Goal: Task Accomplishment & Management: Manage account settings

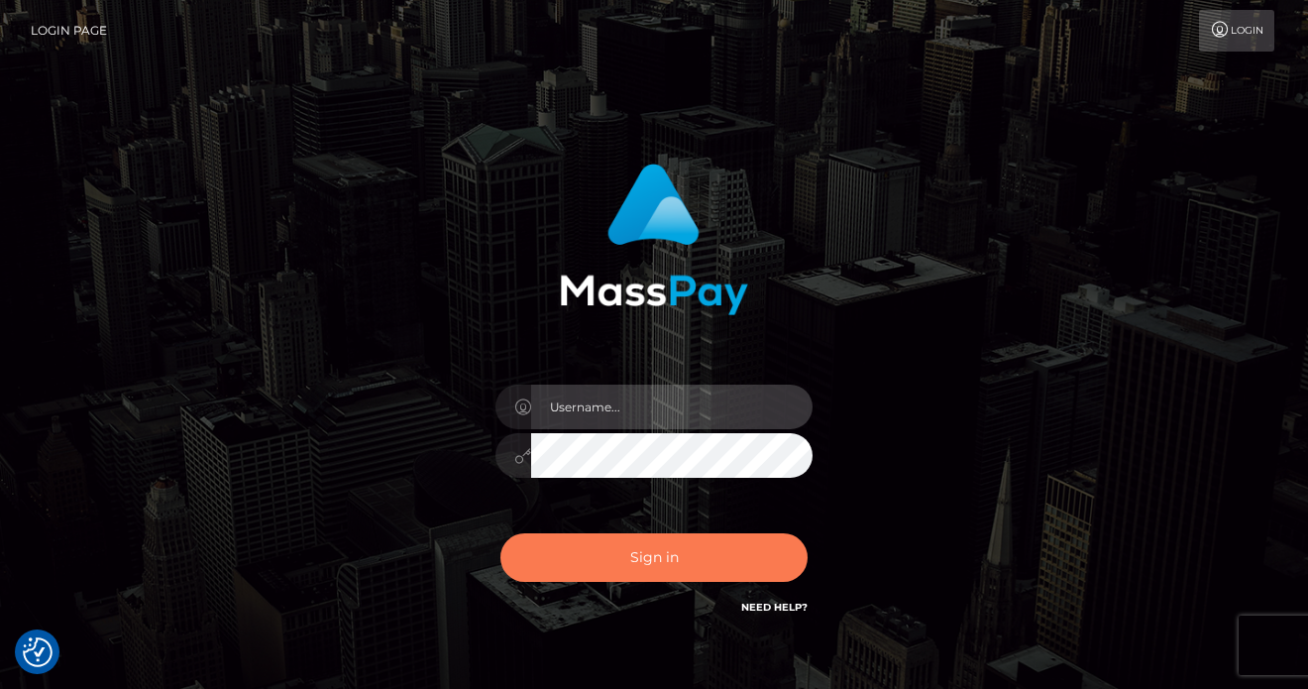
type input "vlad"
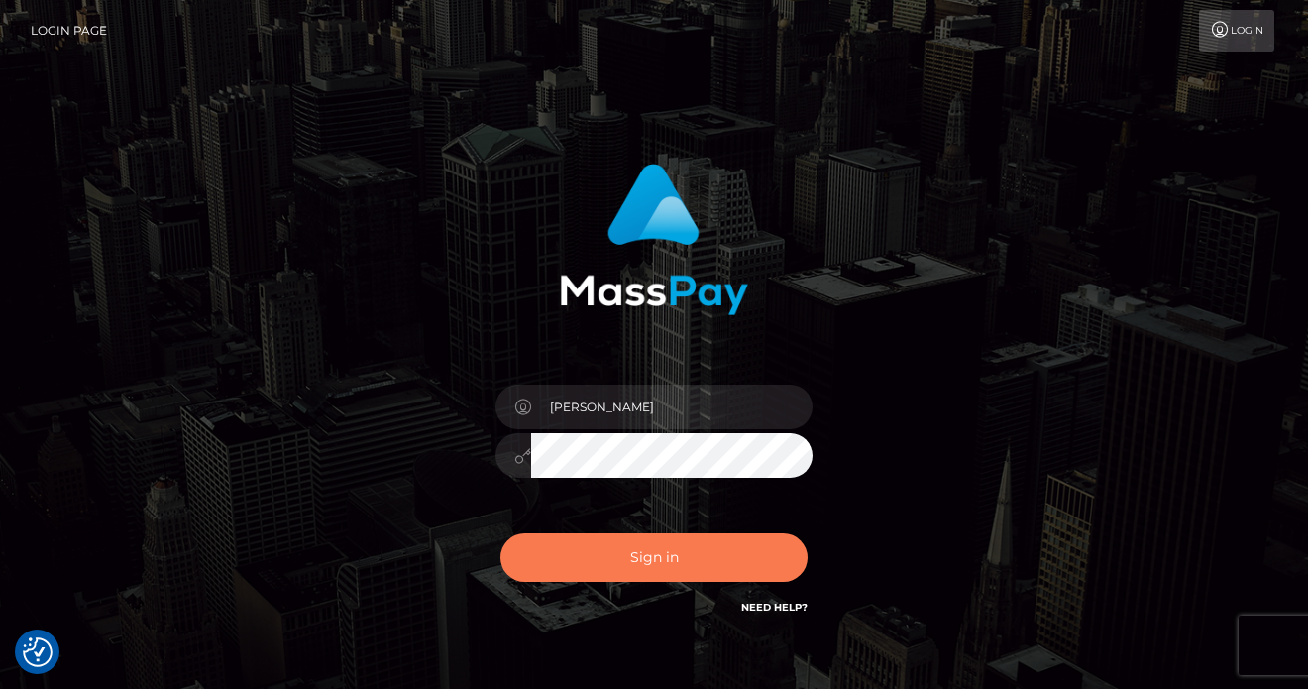
click at [639, 574] on button "Sign in" at bounding box center [653, 557] width 307 height 49
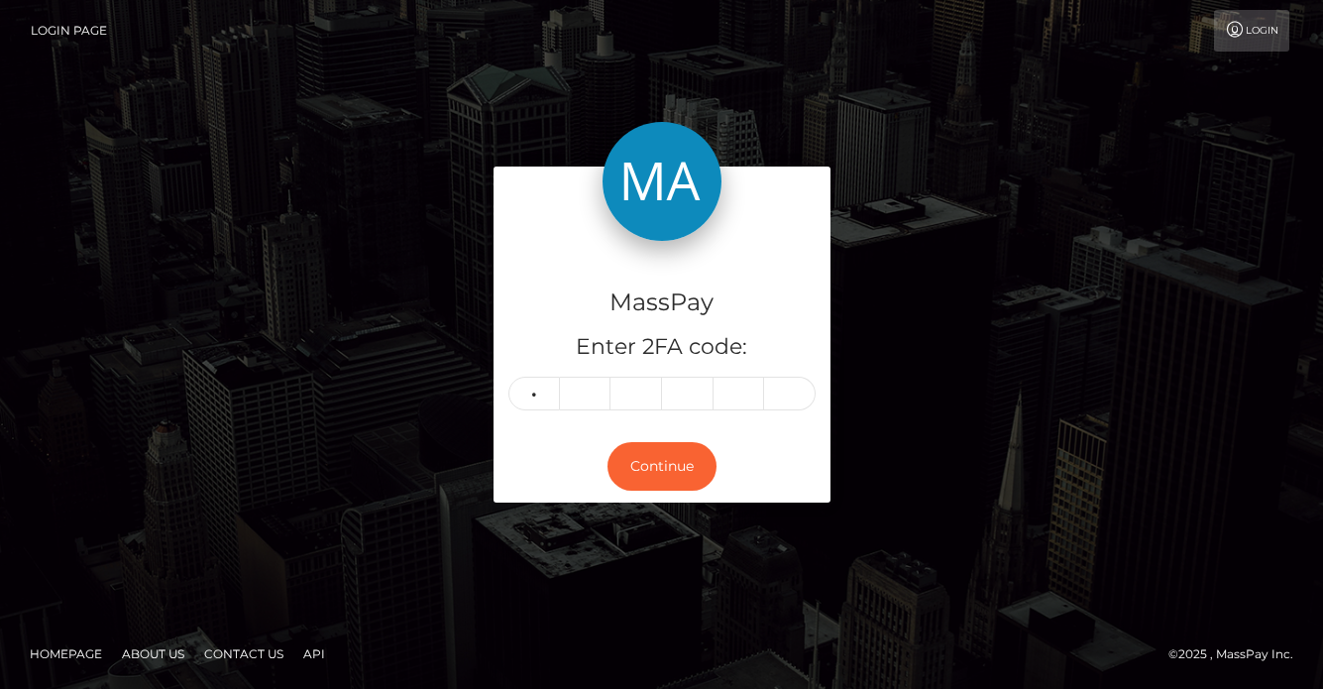
type input "2"
type input "5"
type input "2"
type input "1"
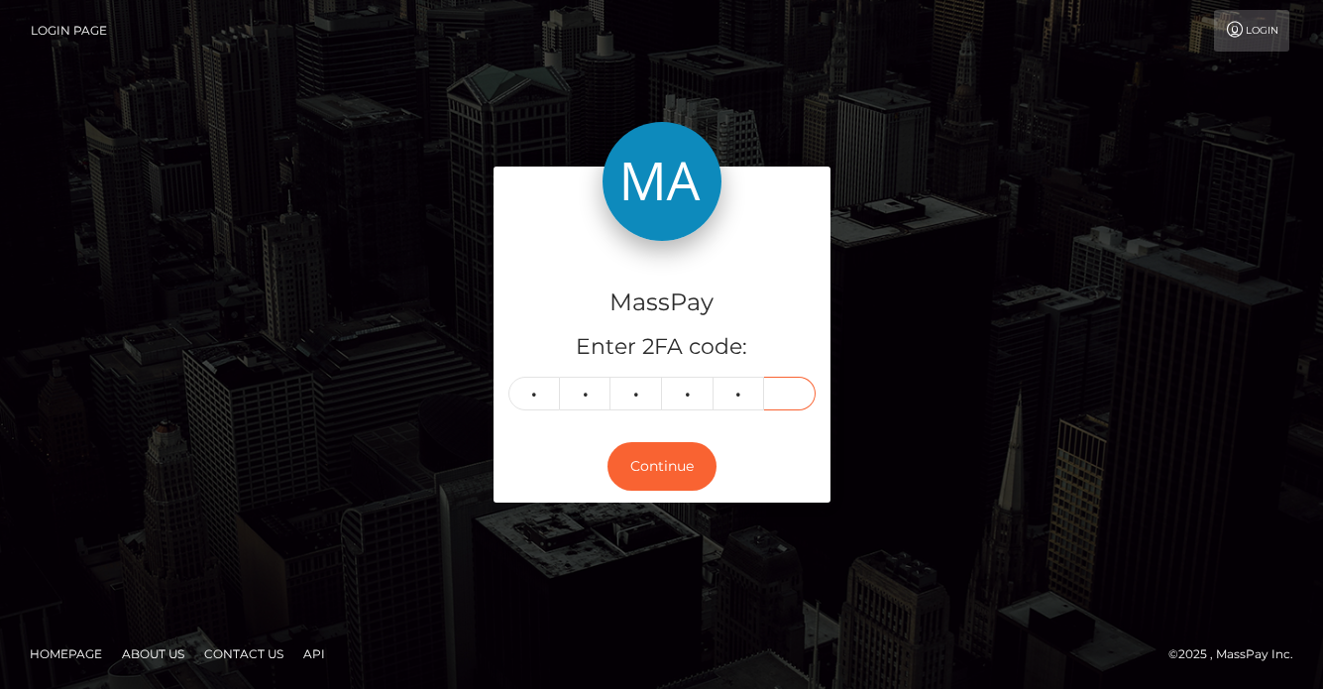
type input "4"
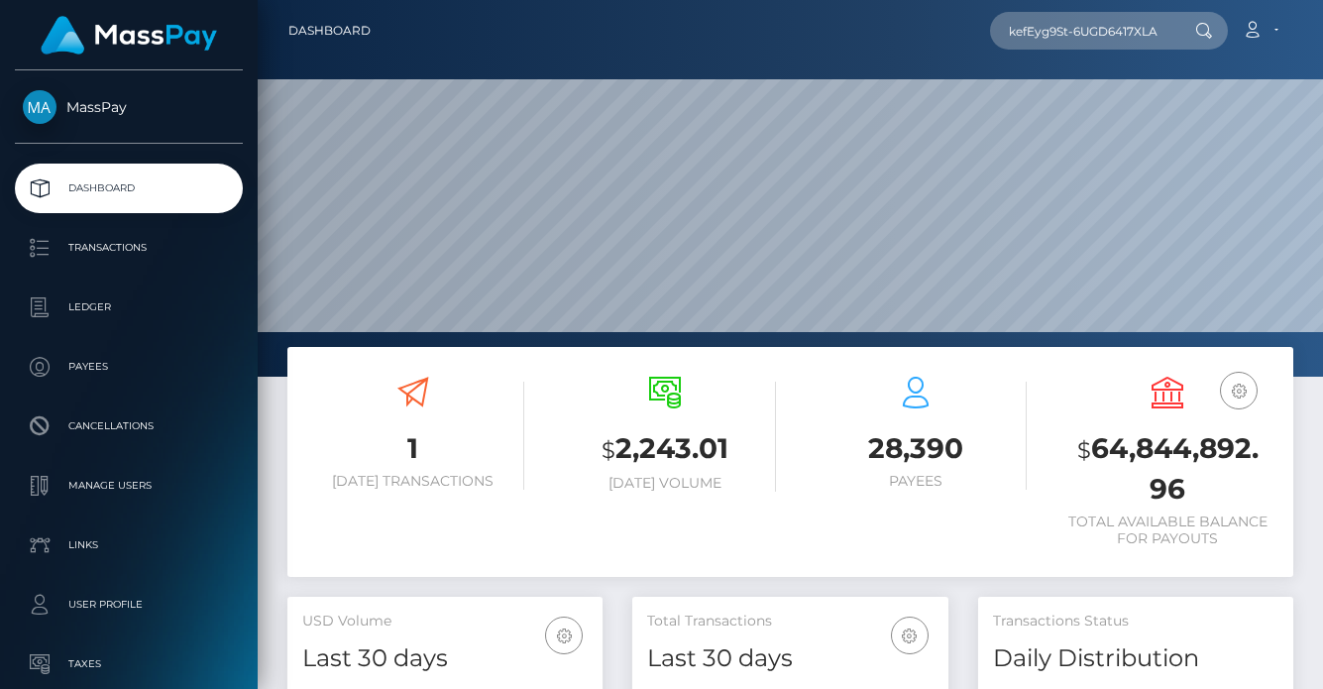
scroll to position [352, 316]
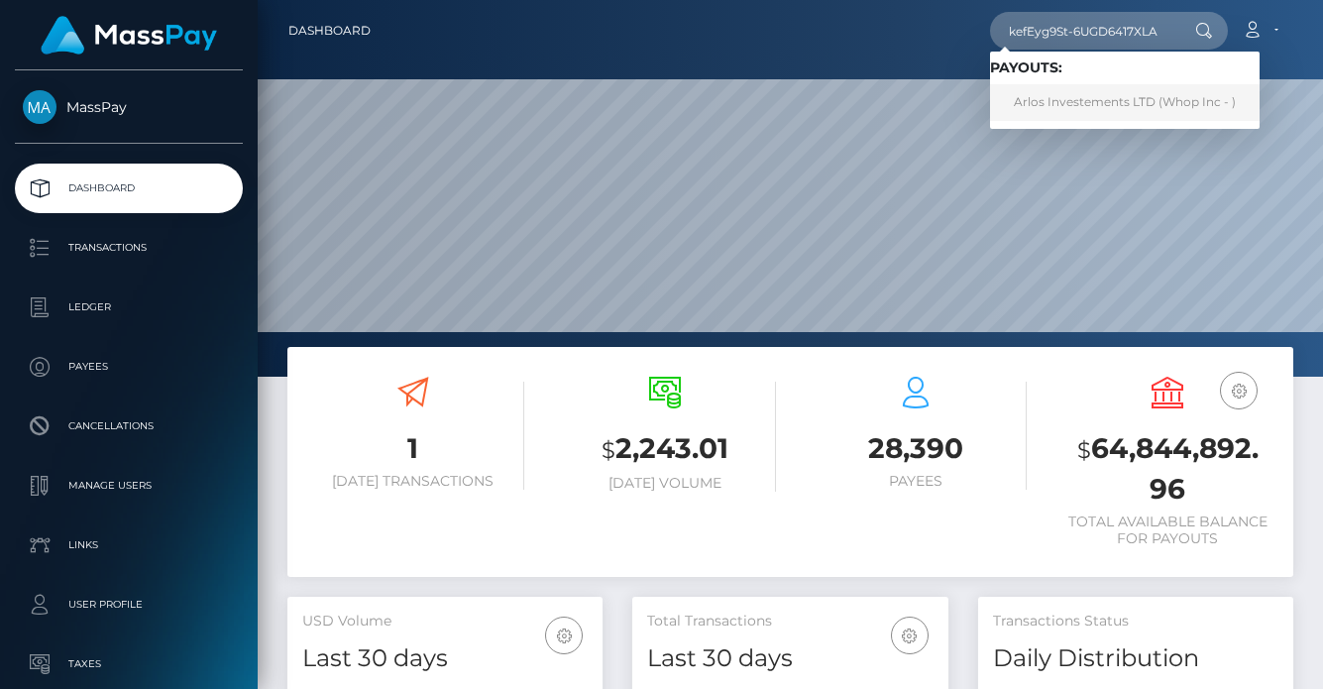
type input "nkefEyg9St-6UGD6417XLA"
click at [1042, 102] on link "Arlos Investements LTD (Whop Inc - )" at bounding box center [1125, 102] width 270 height 37
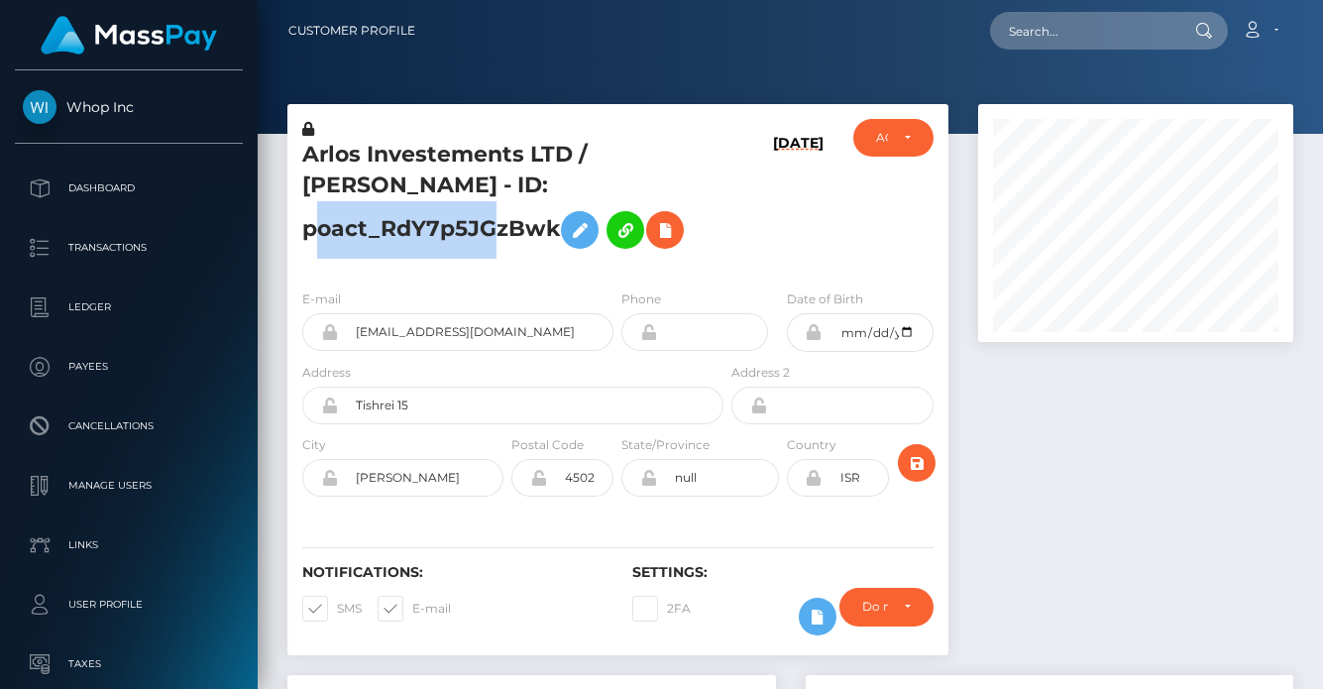
scroll to position [238, 316]
click at [356, 187] on h5 "Arlos Investements LTD / GUY EDRY - ID: poact_RdY7p5JGzBwk" at bounding box center [507, 199] width 410 height 119
click at [538, 210] on h5 "Arlos Investements LTD / GUY EDRY - ID: poact_RdY7p5JGzBwk" at bounding box center [507, 199] width 410 height 119
drag, startPoint x: 610, startPoint y: 190, endPoint x: 354, endPoint y: 188, distance: 256.6
click at [354, 188] on h5 "Arlos Investements LTD / GUY EDRY - ID: poact_RdY7p5JGzBwk" at bounding box center [507, 199] width 410 height 119
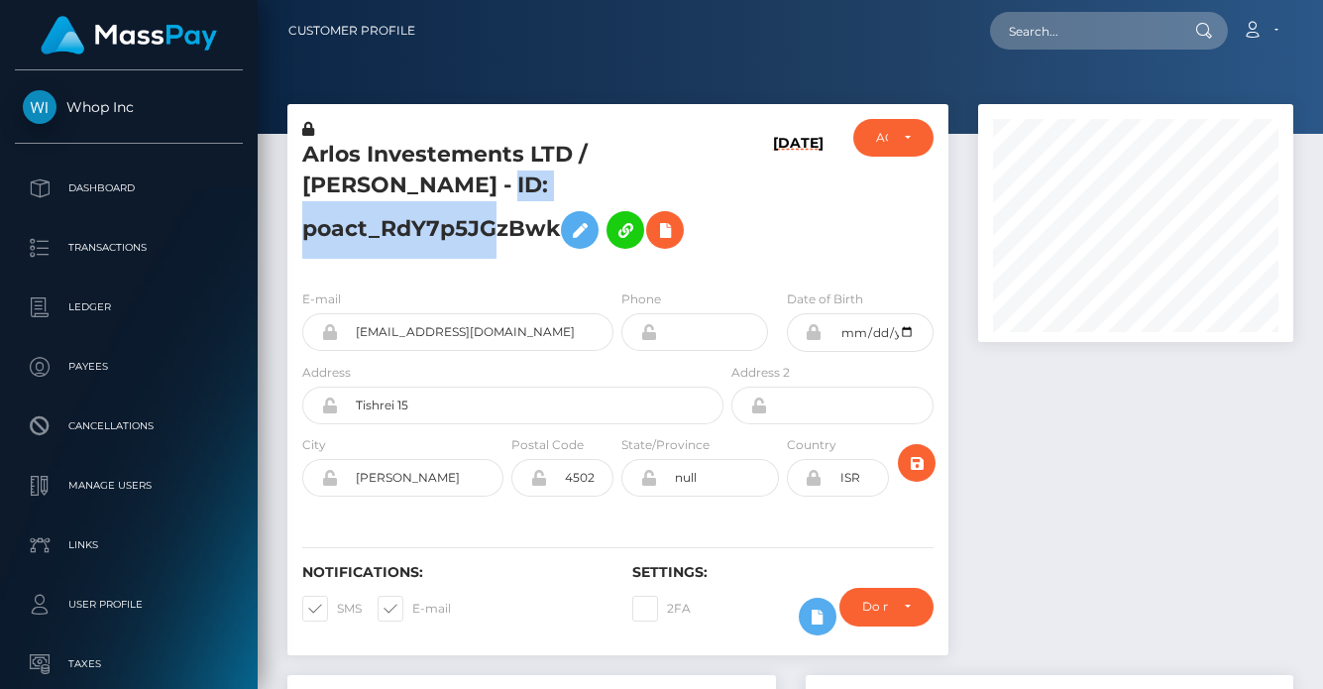
copy h5 "poact_RdY7p5JGzBwk"
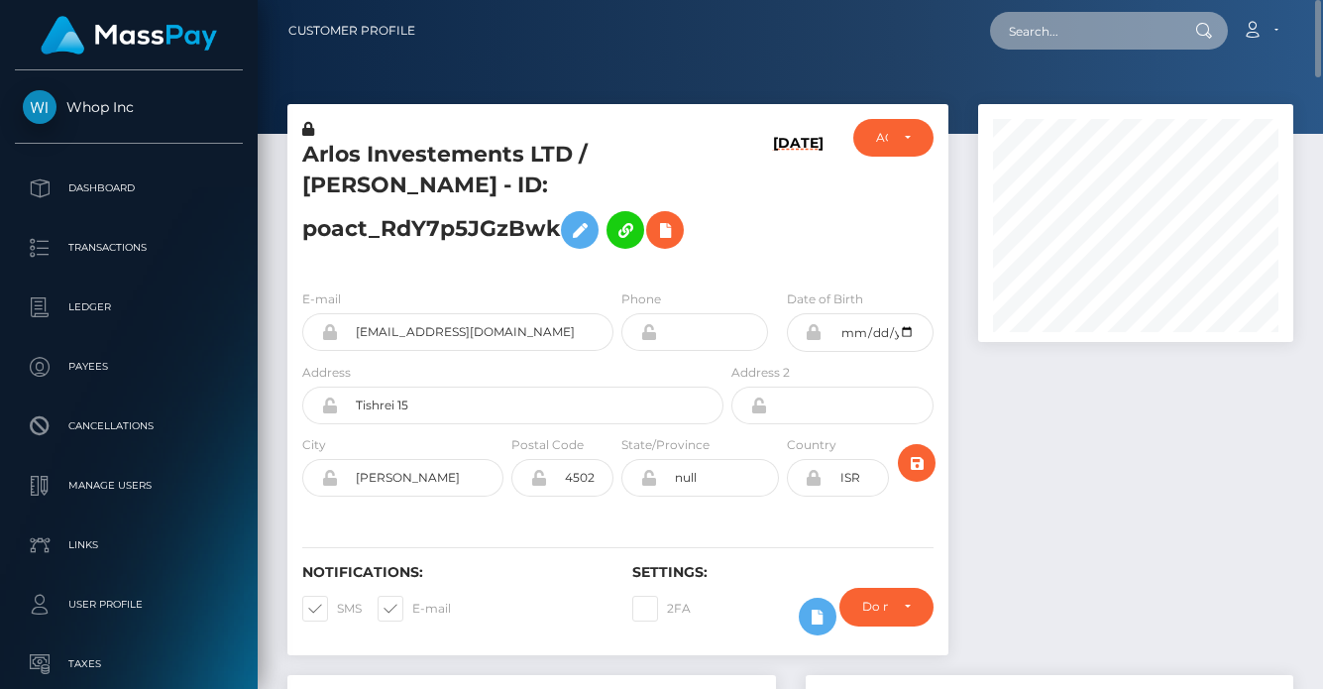
click at [1075, 22] on input "text" at bounding box center [1083, 31] width 186 height 38
paste input "poact_hlVdnTqvFAVe"
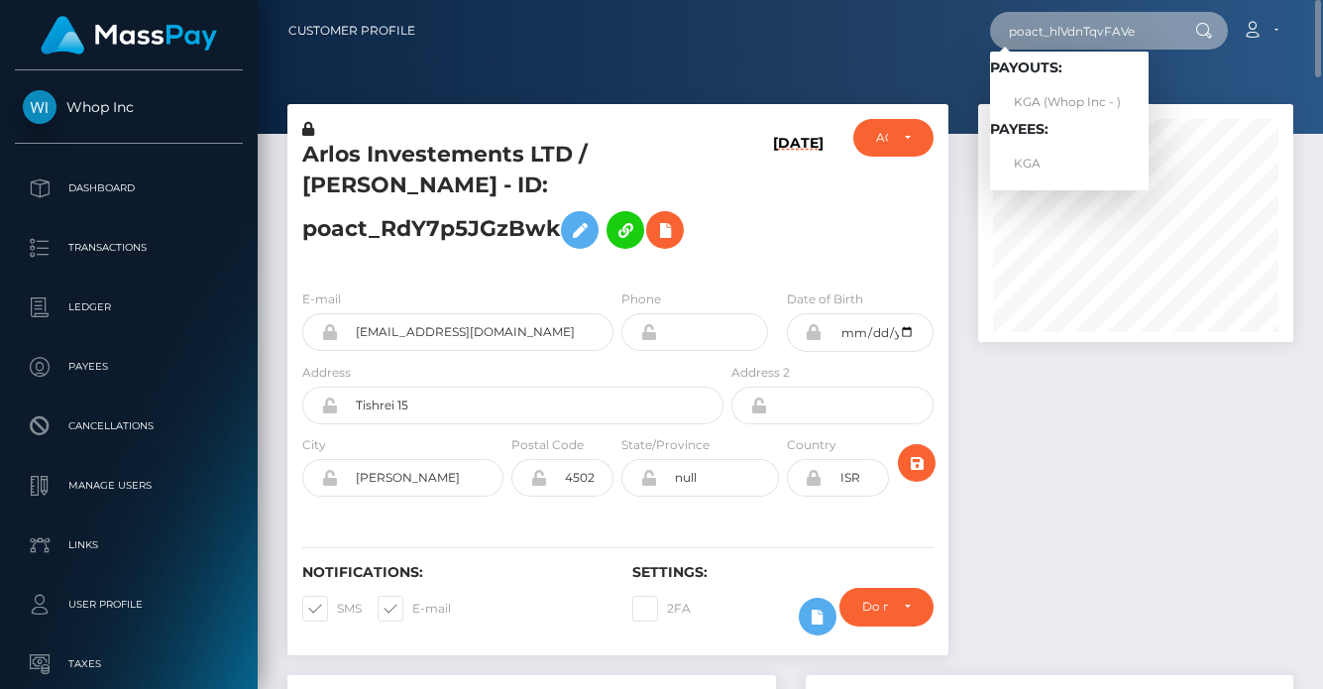
type input "poact_hlVdnTqvFAVe"
click at [794, 266] on h6 "09/03/25" at bounding box center [798, 200] width 51 height 131
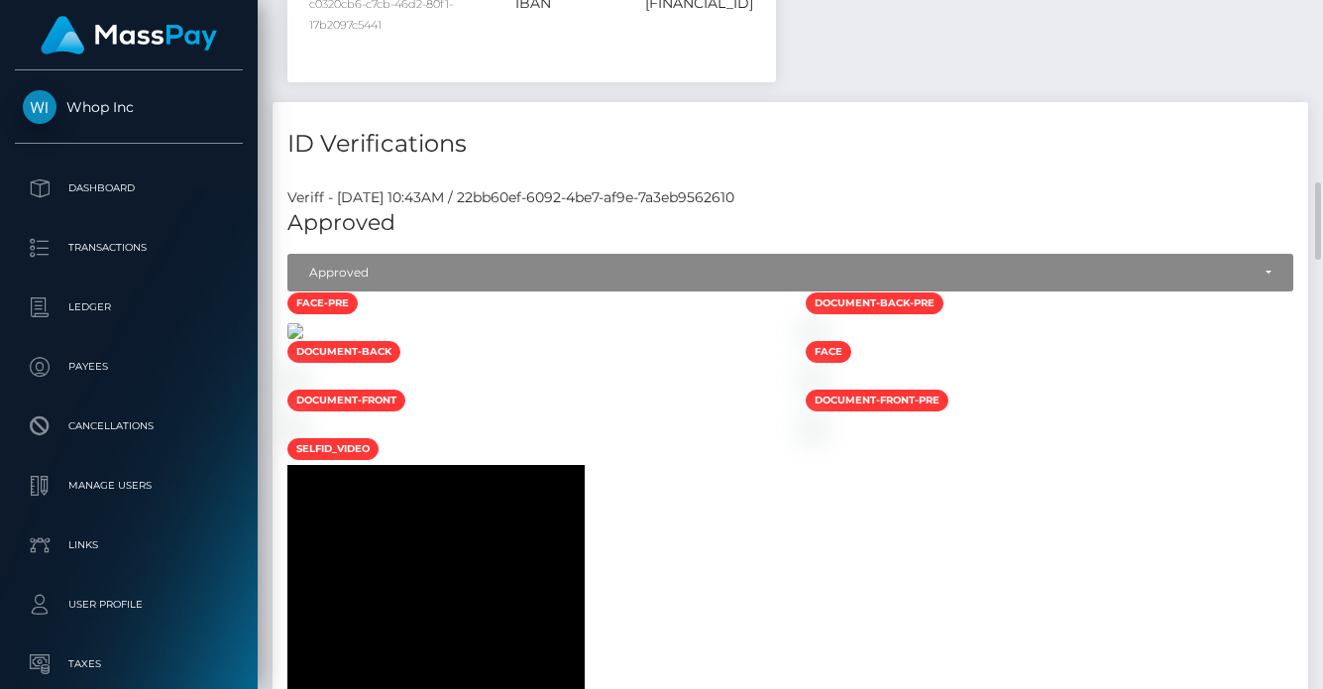
scroll to position [1847, 0]
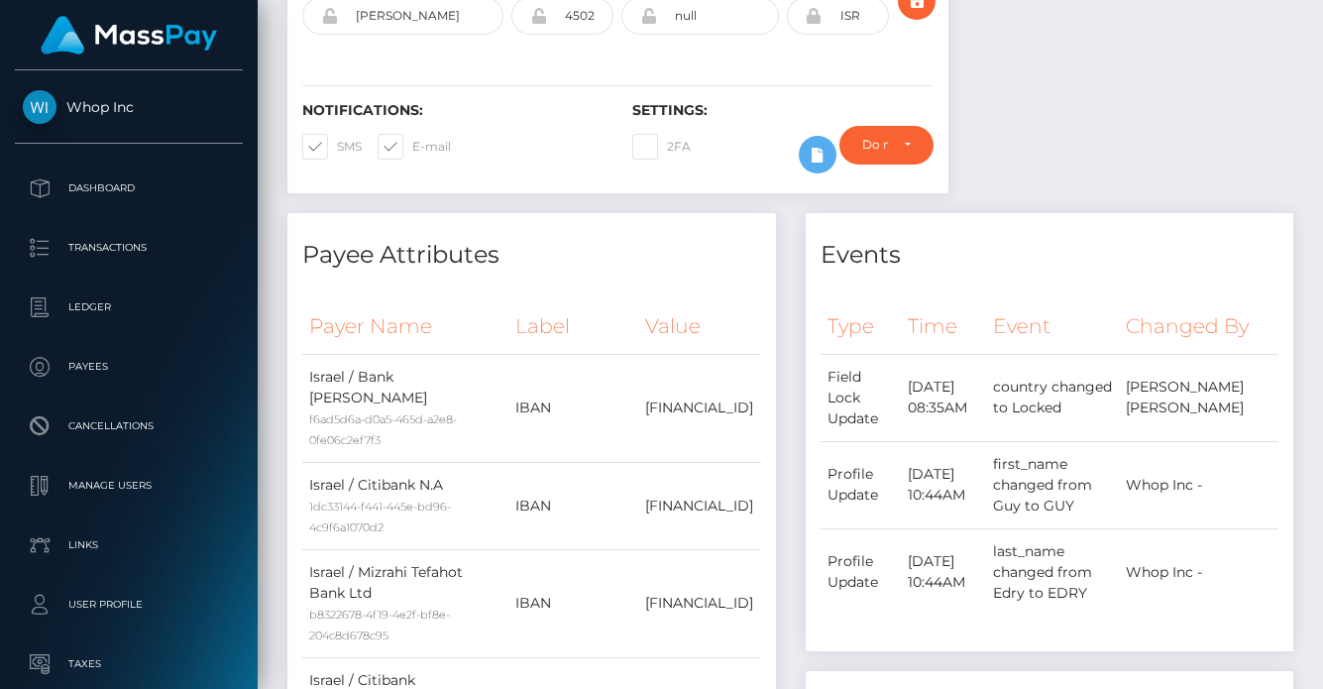
scroll to position [0, 0]
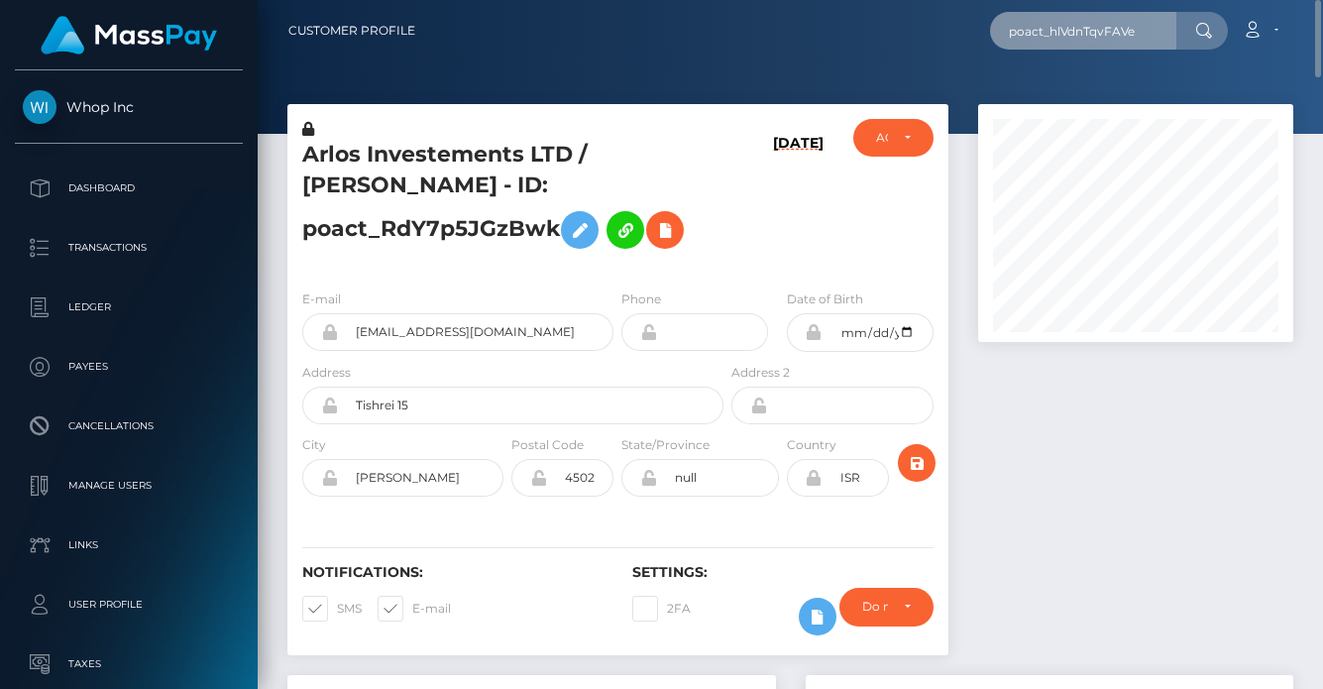
click at [1102, 36] on input "poact_hlVdnTqvFAVe" at bounding box center [1083, 31] width 186 height 38
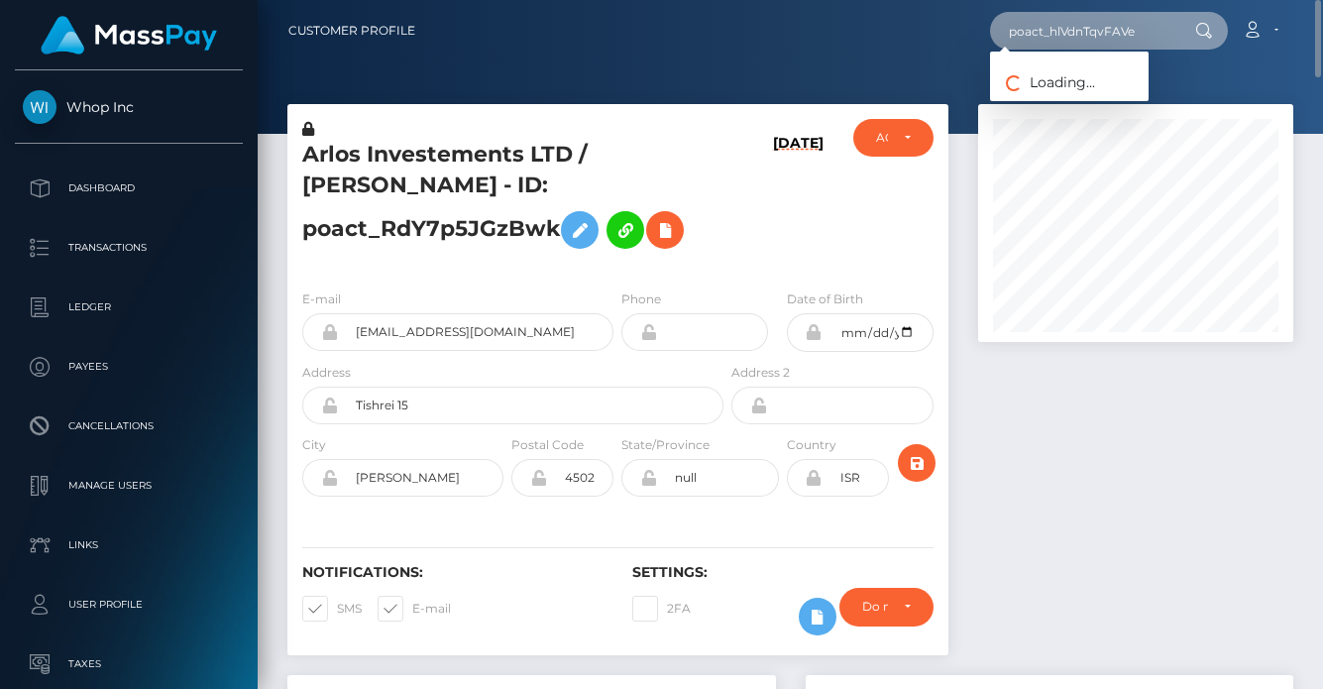
click at [1140, 25] on input "poact_hlVdnTqvFAVe" at bounding box center [1083, 31] width 186 height 38
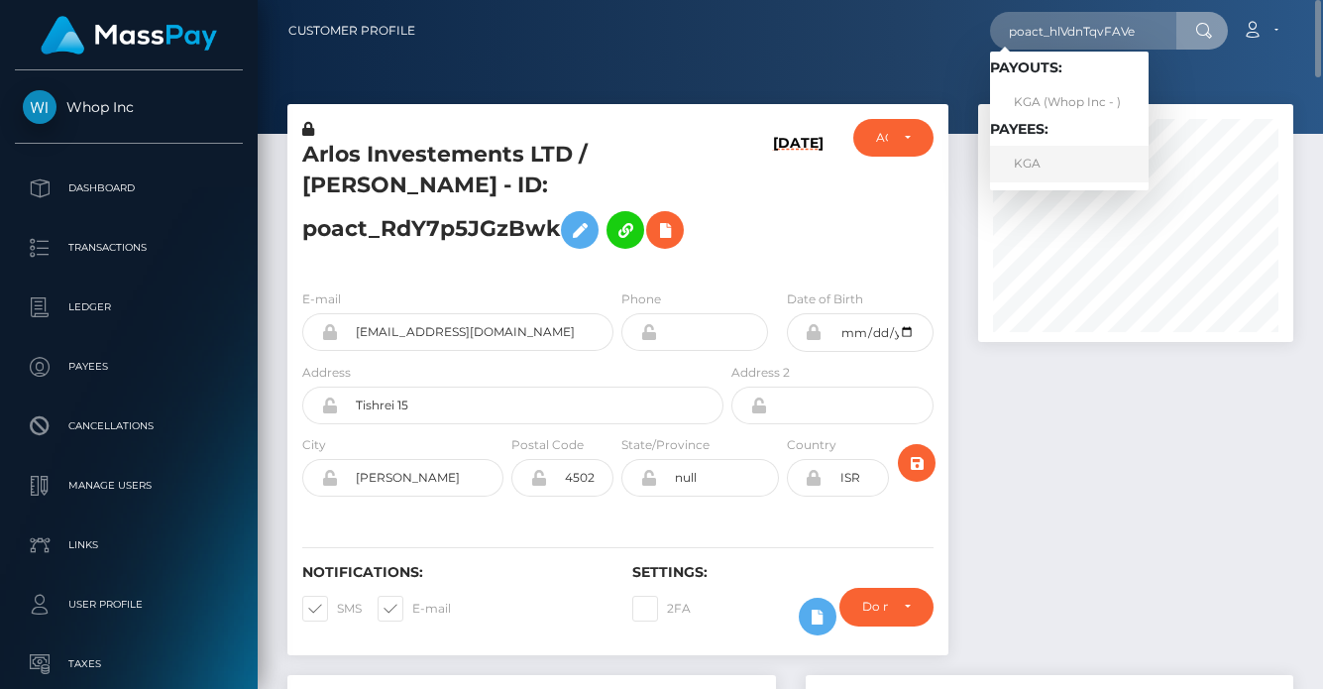
click at [1063, 157] on link "KGA" at bounding box center [1069, 164] width 159 height 37
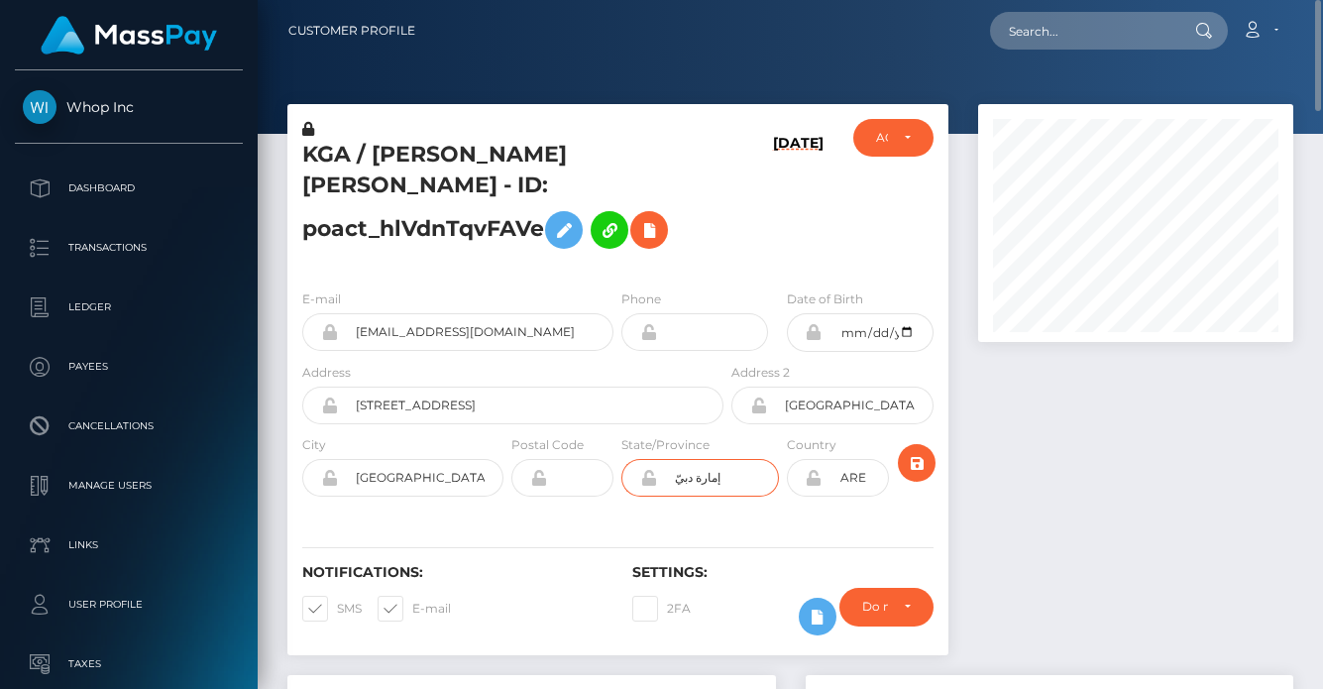
drag, startPoint x: 722, startPoint y: 501, endPoint x: 667, endPoint y: 503, distance: 55.5
click at [667, 496] on input "إمارة دبيّ" at bounding box center [718, 478] width 122 height 38
click at [709, 259] on h5 "KGA / [PERSON_NAME] [PERSON_NAME] - ID: poact_hlVdnTqvFAVe" at bounding box center [507, 199] width 410 height 119
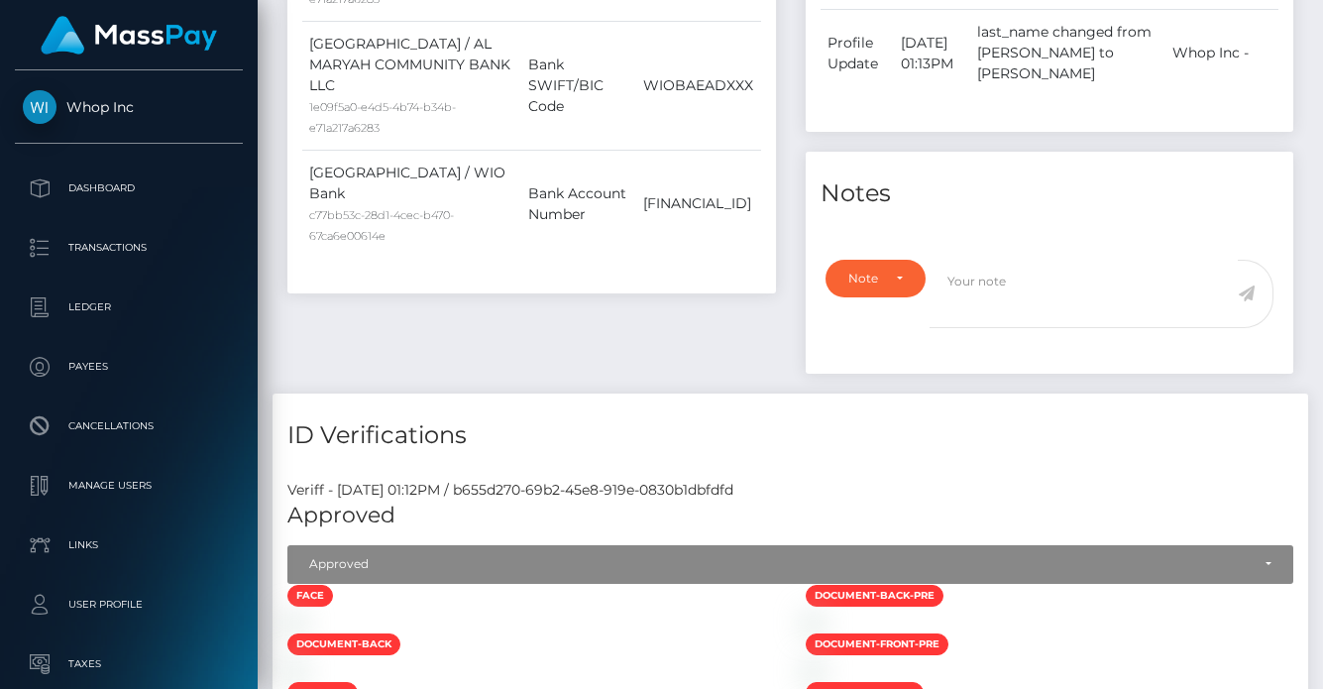
scroll to position [462, 0]
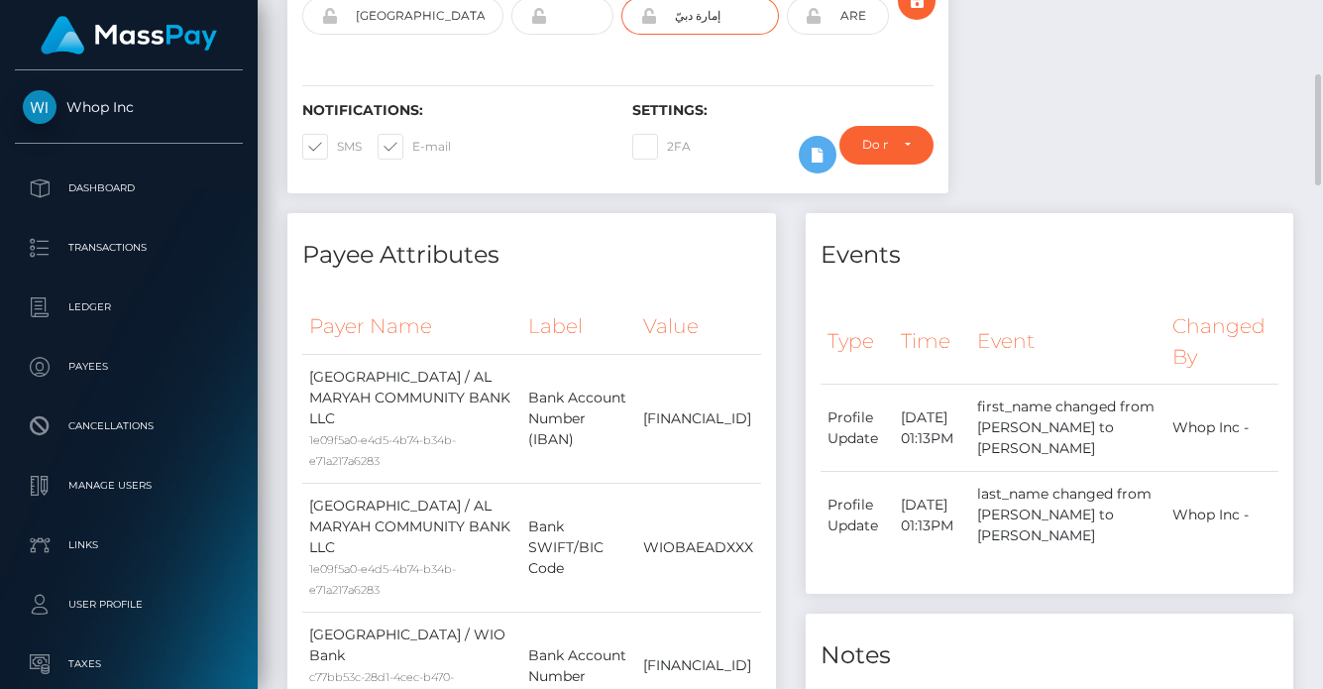
drag, startPoint x: 733, startPoint y: 47, endPoint x: 665, endPoint y: 49, distance: 68.4
click at [665, 35] on input "إمارة دبيّ" at bounding box center [718, 16] width 122 height 38
type input "[GEOGRAPHIC_DATA]"
click at [900, 18] on button "submit" at bounding box center [917, 1] width 38 height 38
